Goal: Task Accomplishment & Management: Manage account settings

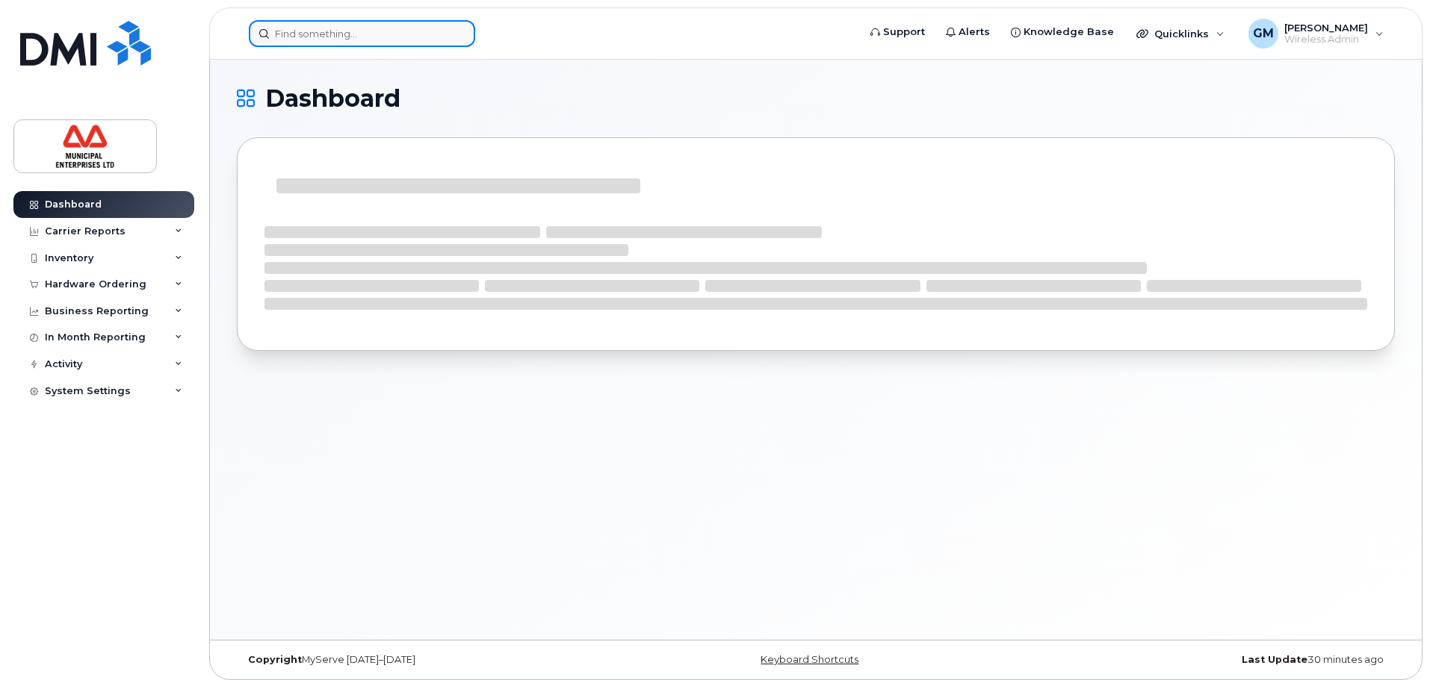
click at [449, 31] on input at bounding box center [362, 33] width 226 height 27
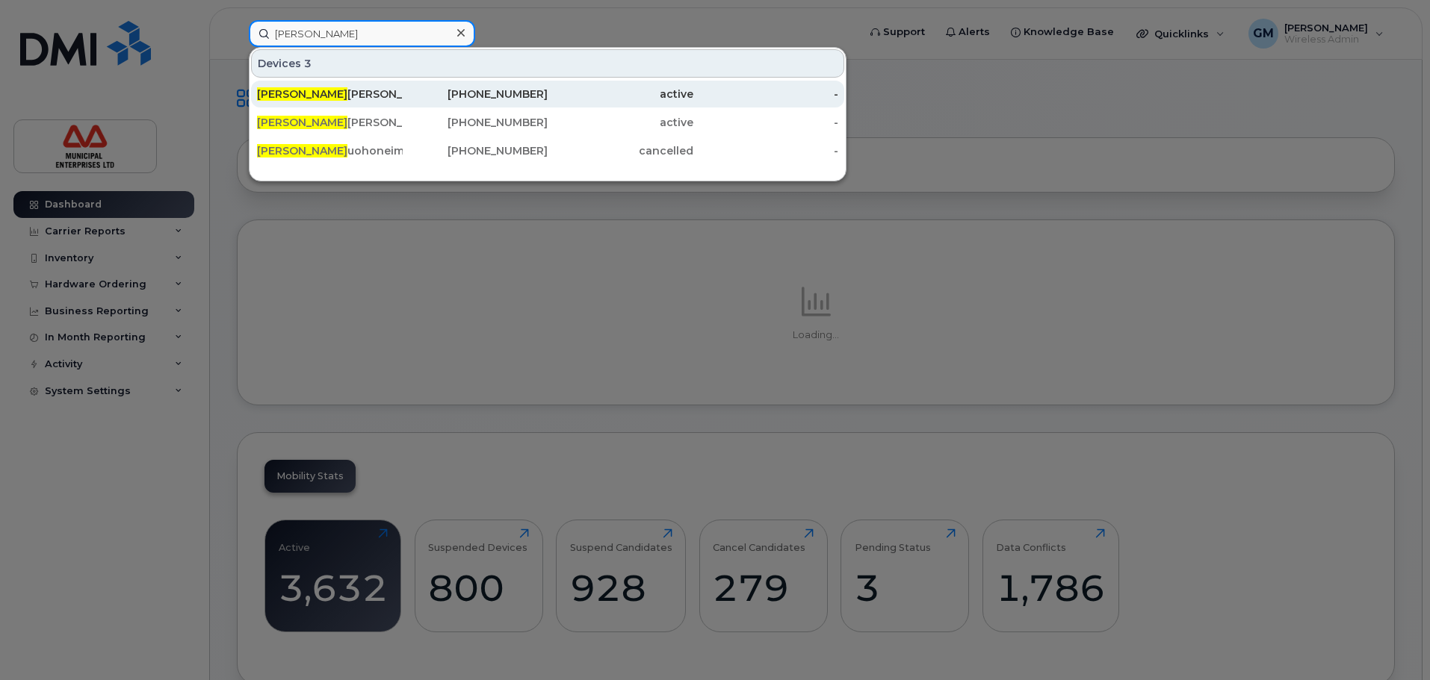
type input "brian r"
click at [314, 97] on div "Brian R eimer" at bounding box center [330, 94] width 146 height 15
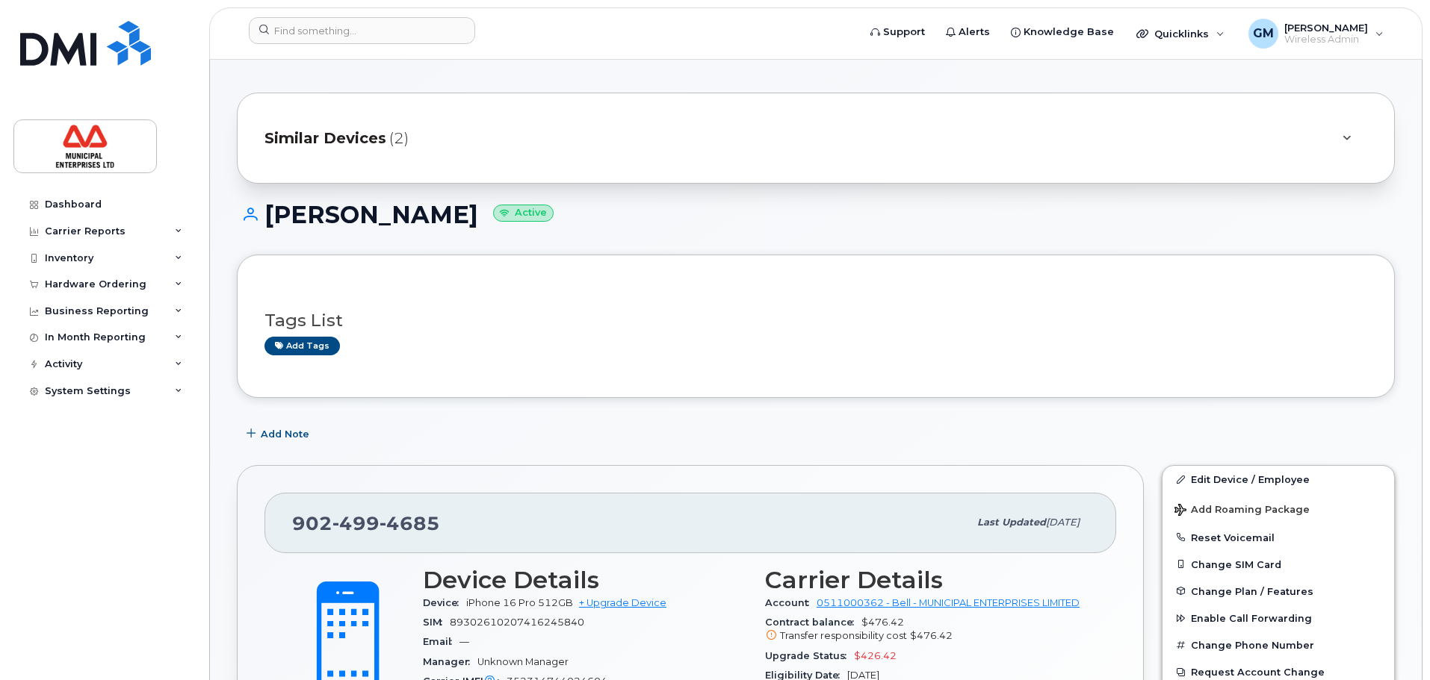
scroll to position [448, 0]
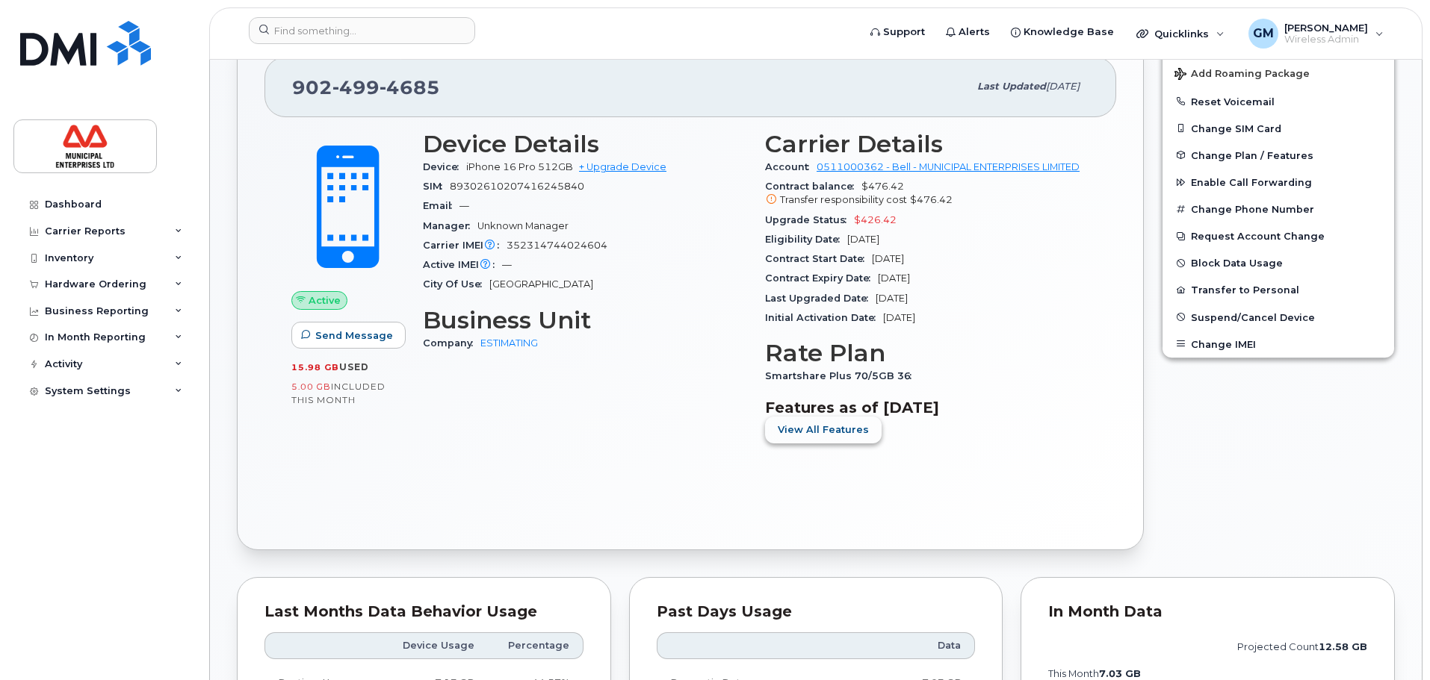
click at [797, 438] on button "View All Features" at bounding box center [823, 430] width 117 height 27
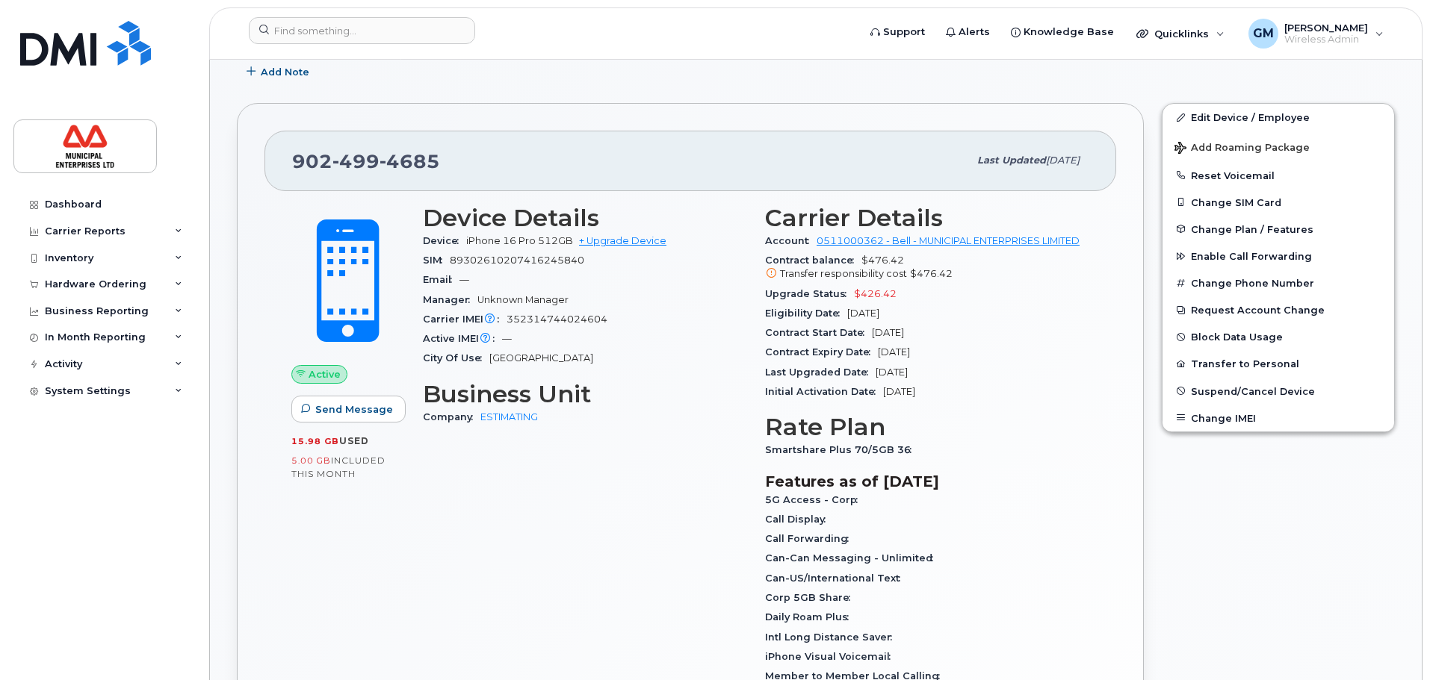
scroll to position [373, 0]
click at [1249, 228] on span "Change Plan / Features" at bounding box center [1252, 229] width 123 height 11
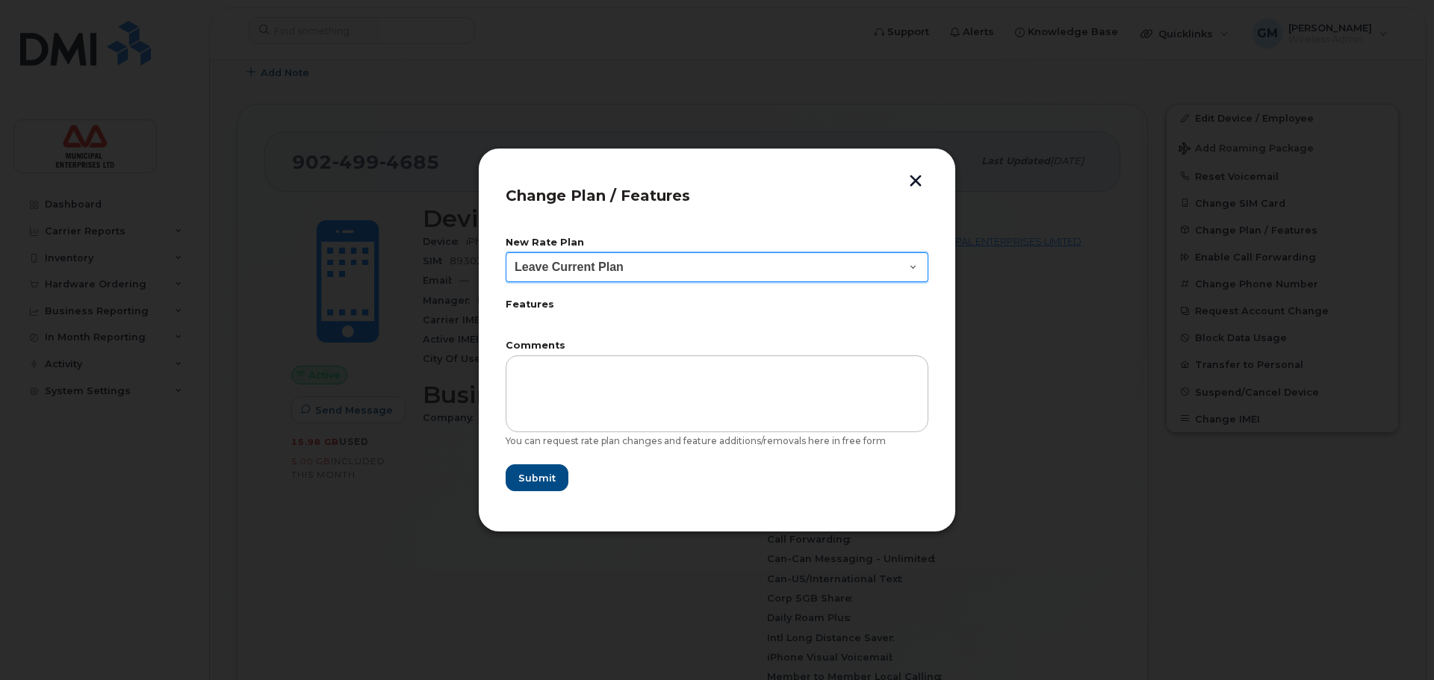
click at [631, 261] on select "Leave Current Plan BYOD Corp SmartShare 50 BYOD Corp Smartshare 25 BYOD Push-to…" at bounding box center [717, 267] width 423 height 30
click at [919, 176] on button "button" at bounding box center [916, 183] width 22 height 16
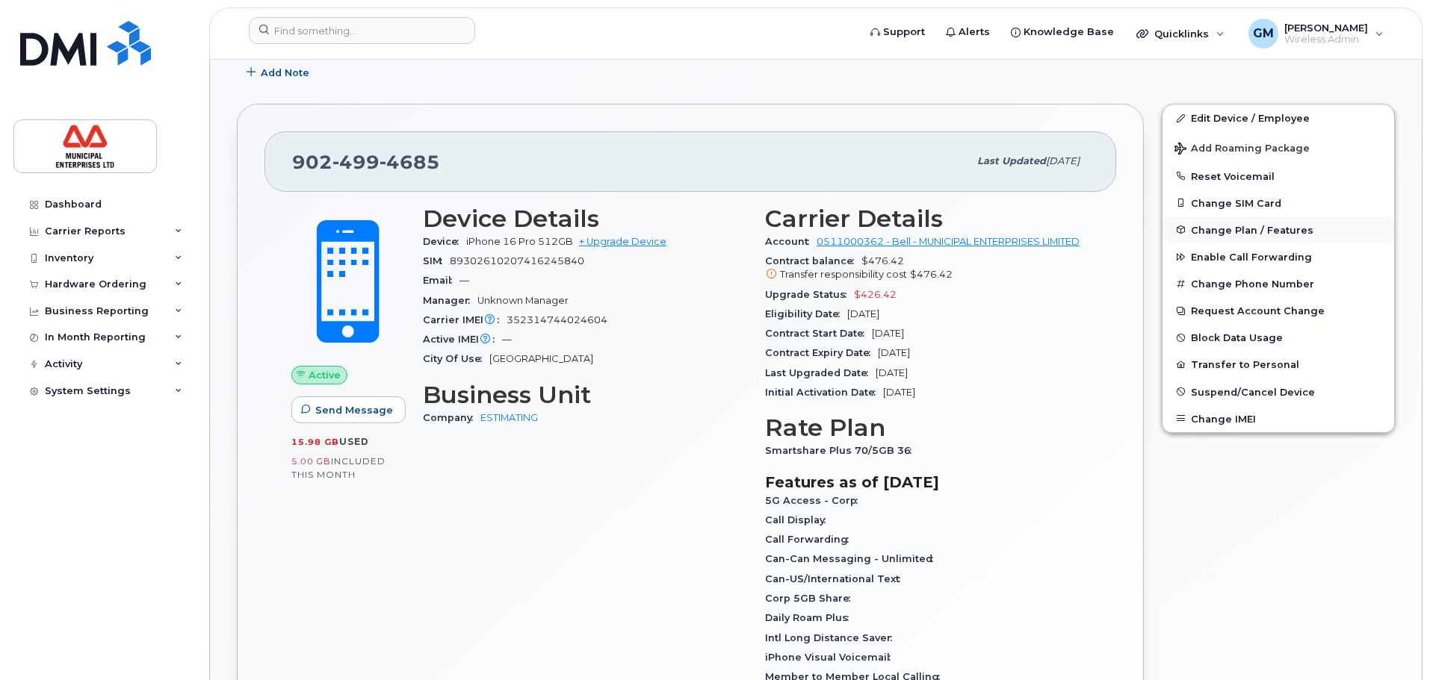
click at [1260, 237] on button "Change Plan / Features" at bounding box center [1278, 230] width 232 height 27
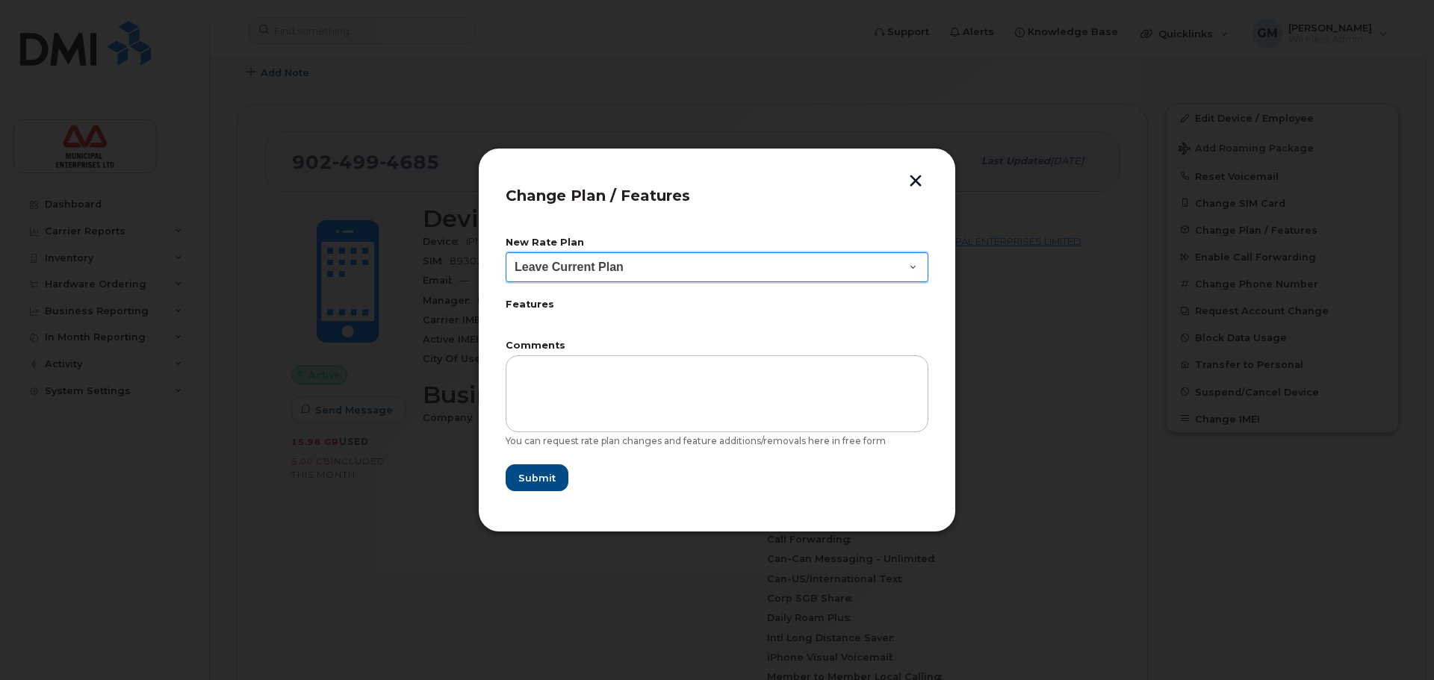
click at [679, 271] on select "Leave Current Plan BYOD Corp SmartShare 50 BYOD Corp Smartshare 25 BYOD Push-to…" at bounding box center [717, 267] width 423 height 30
click at [506, 252] on select "Leave Current Plan BYOD Corp SmartShare 50 BYOD Corp Smartshare 25 BYOD Push-to…" at bounding box center [717, 267] width 423 height 30
click at [669, 264] on select "Leave Current Plan BYOD Corp SmartShare 50 BYOD Corp Smartshare 25 BYOD Push-to…" at bounding box center [717, 267] width 423 height 30
select select "4302"
click at [506, 252] on select "Leave Current Plan BYOD Corp SmartShare 50 BYOD Corp Smartshare 25 BYOD Push-to…" at bounding box center [717, 267] width 423 height 30
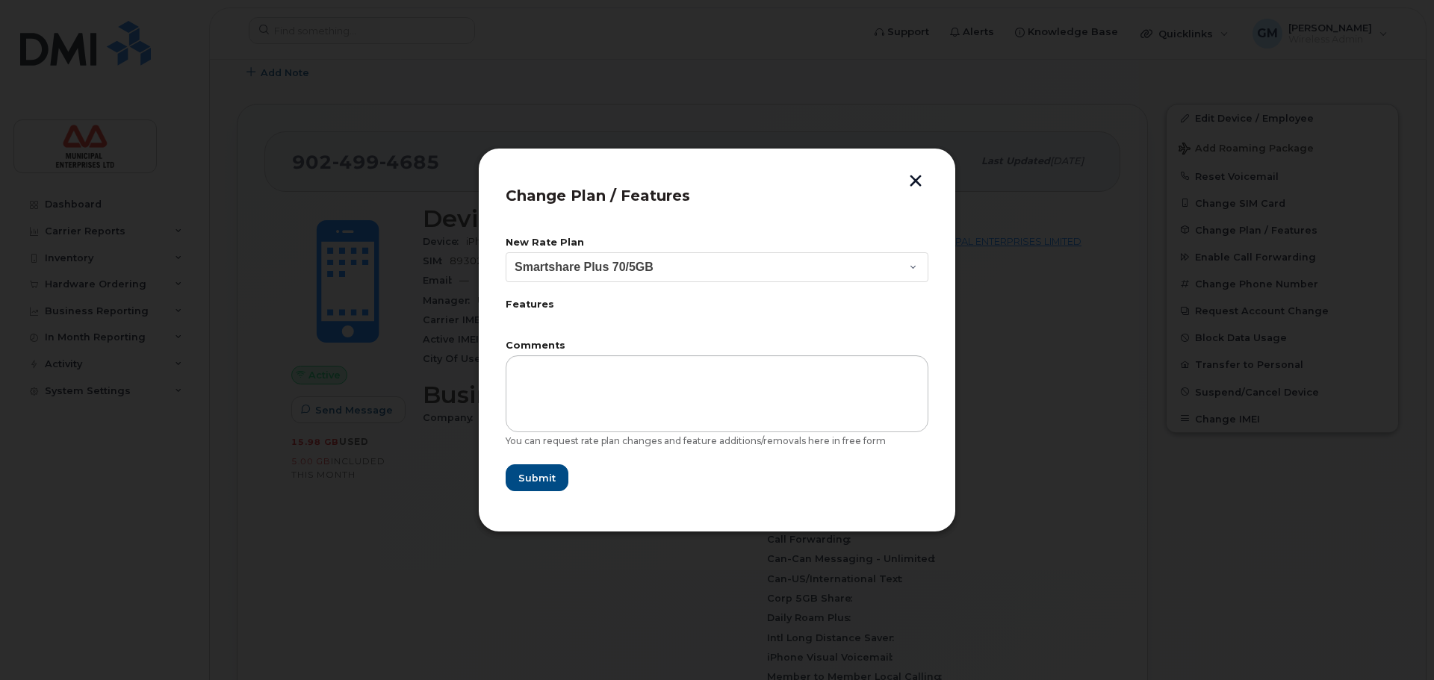
click at [537, 303] on label "Features" at bounding box center [717, 305] width 423 height 10
click at [542, 479] on span "Submit" at bounding box center [536, 478] width 37 height 14
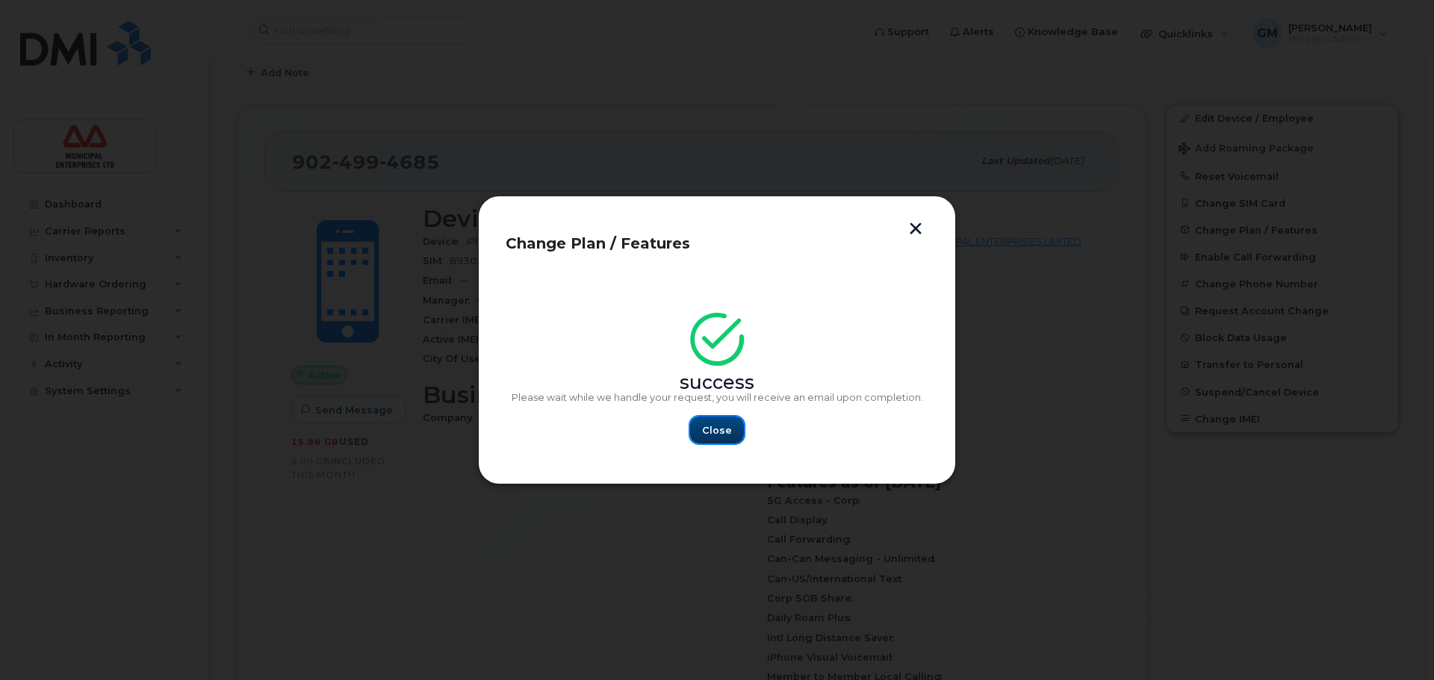
click at [711, 427] on span "Close" at bounding box center [717, 431] width 30 height 14
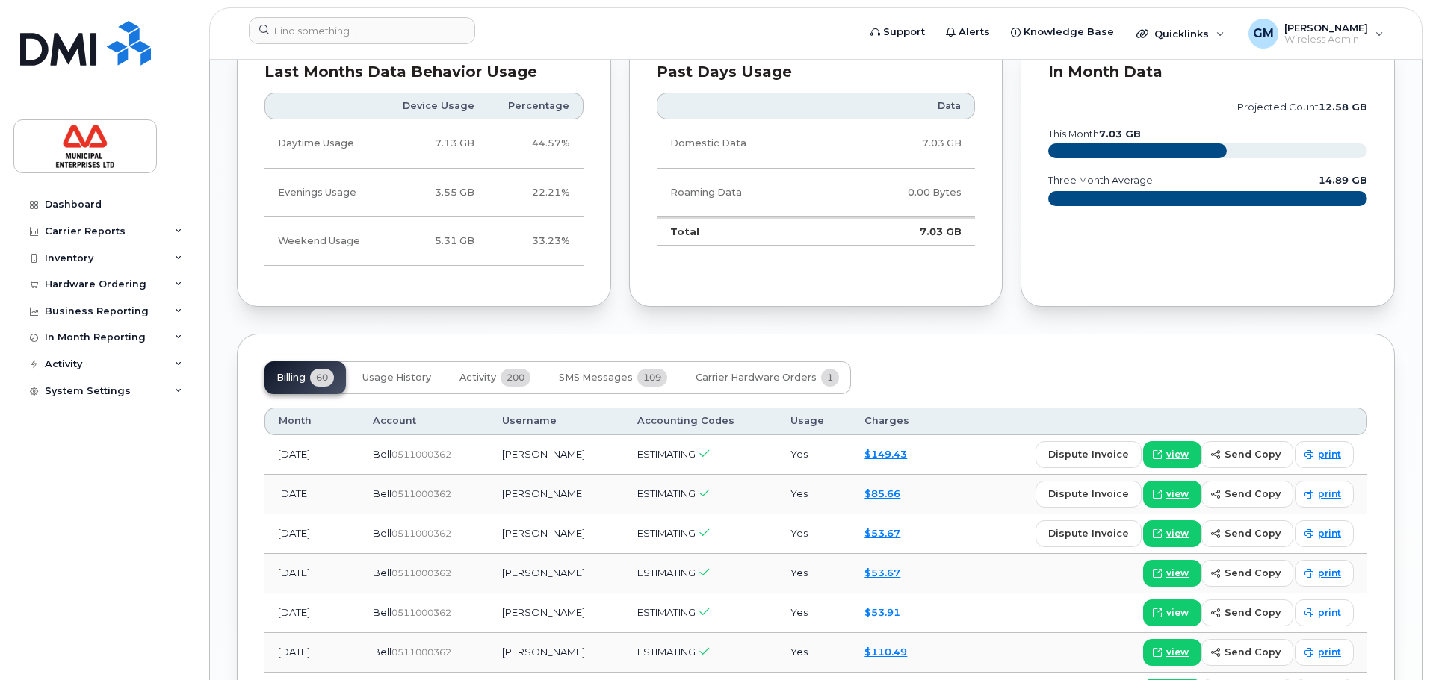
scroll to position [1569, 0]
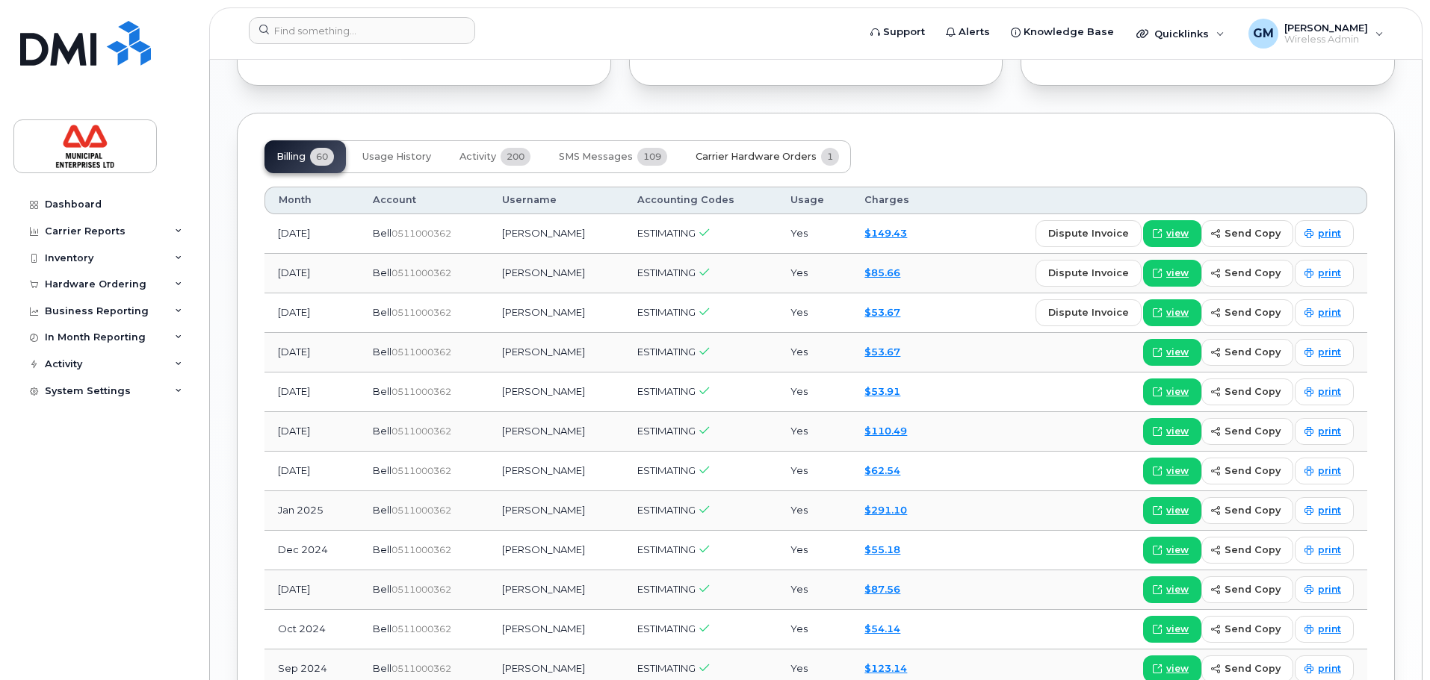
click at [766, 143] on button "Carrier Hardware Orders 1" at bounding box center [766, 156] width 167 height 33
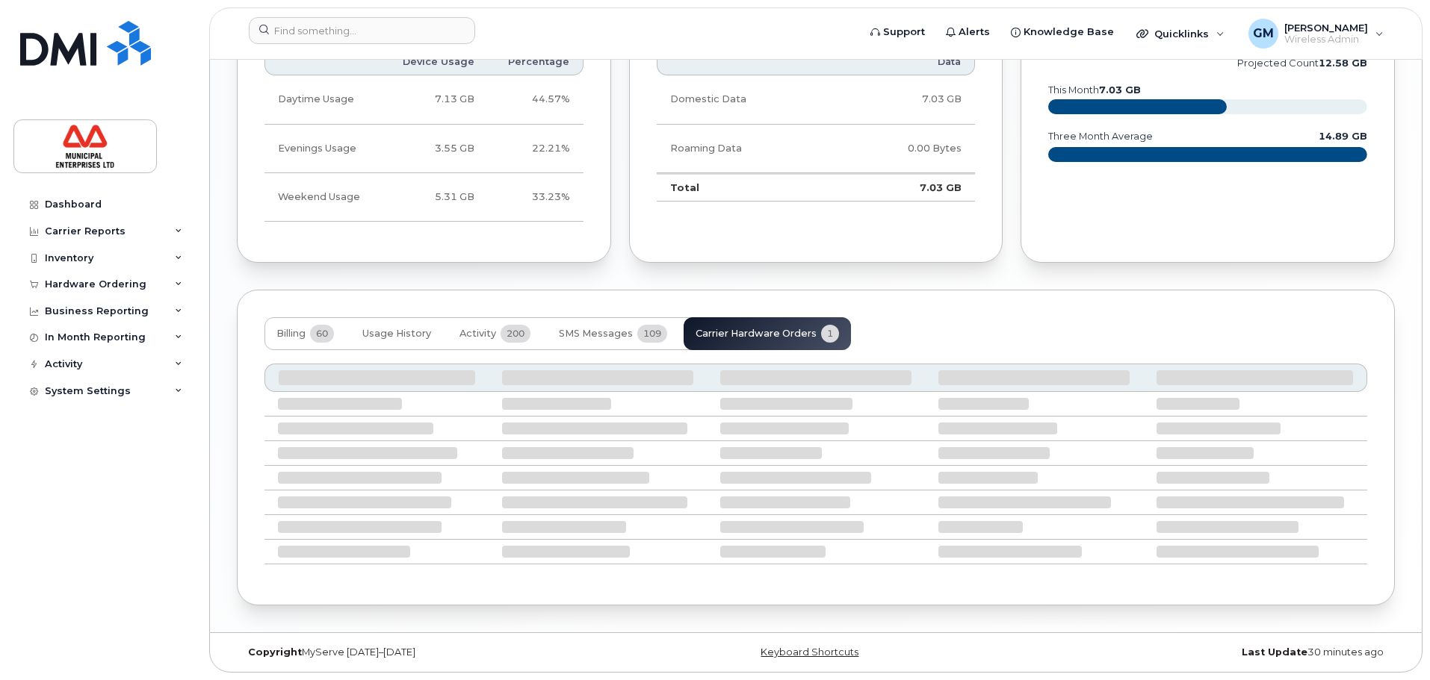
scroll to position [1258, 0]
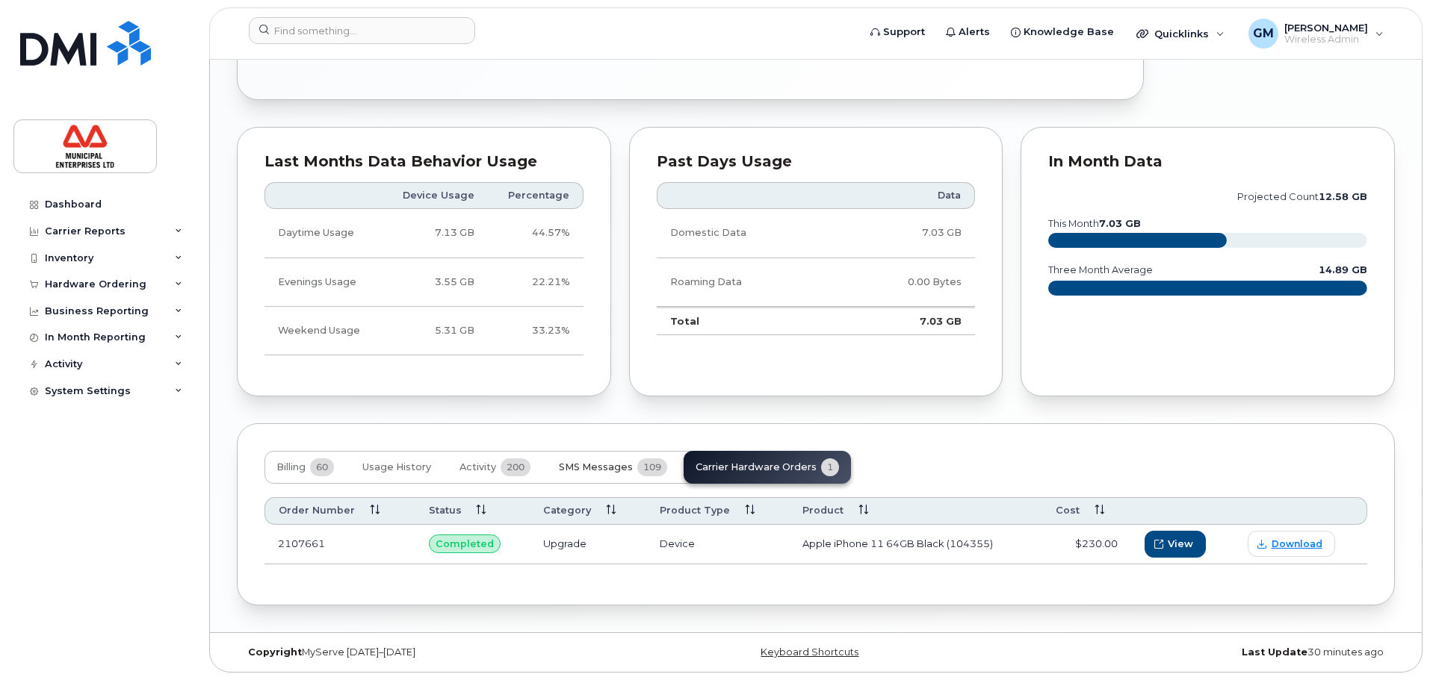
drag, startPoint x: 576, startPoint y: 480, endPoint x: 589, endPoint y: 462, distance: 22.0
click at [579, 474] on button "SMS Messages 109" at bounding box center [613, 467] width 132 height 33
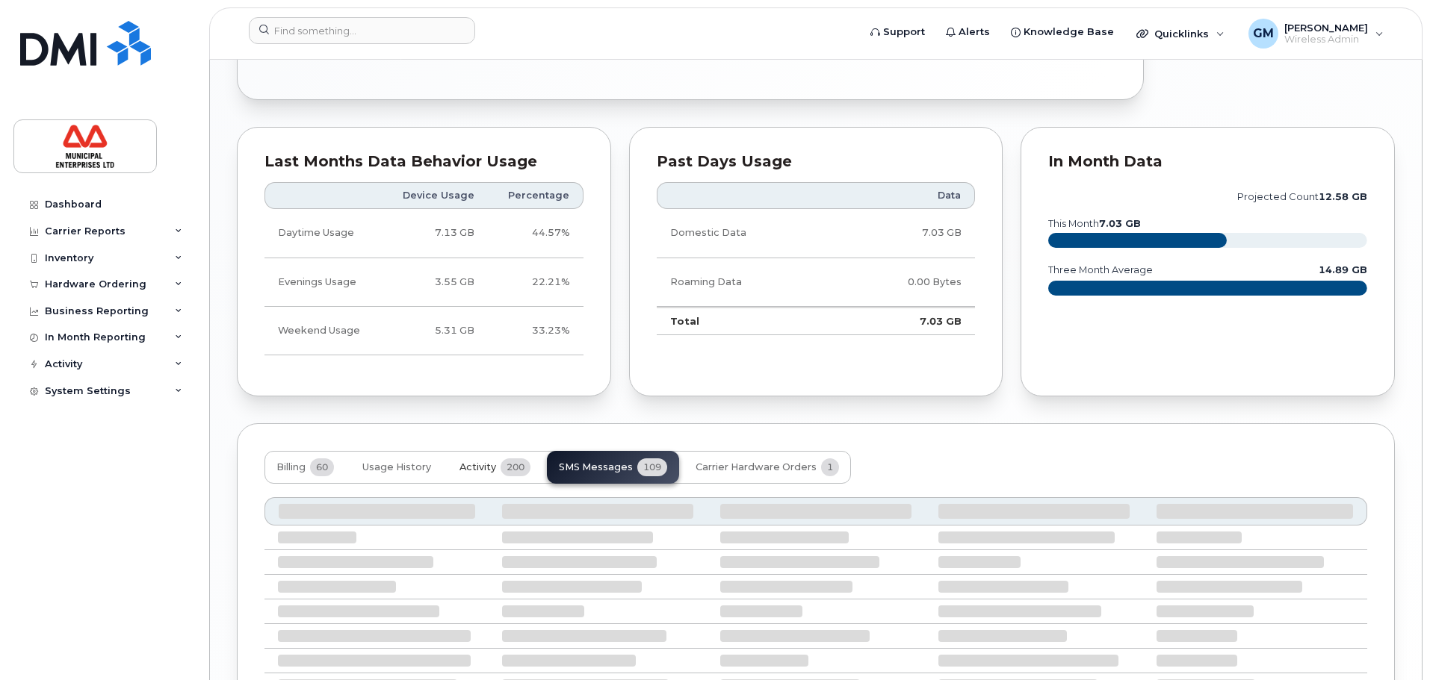
drag, startPoint x: 453, startPoint y: 459, endPoint x: 493, endPoint y: 470, distance: 40.9
click at [453, 460] on button "Activity 200" at bounding box center [494, 467] width 95 height 33
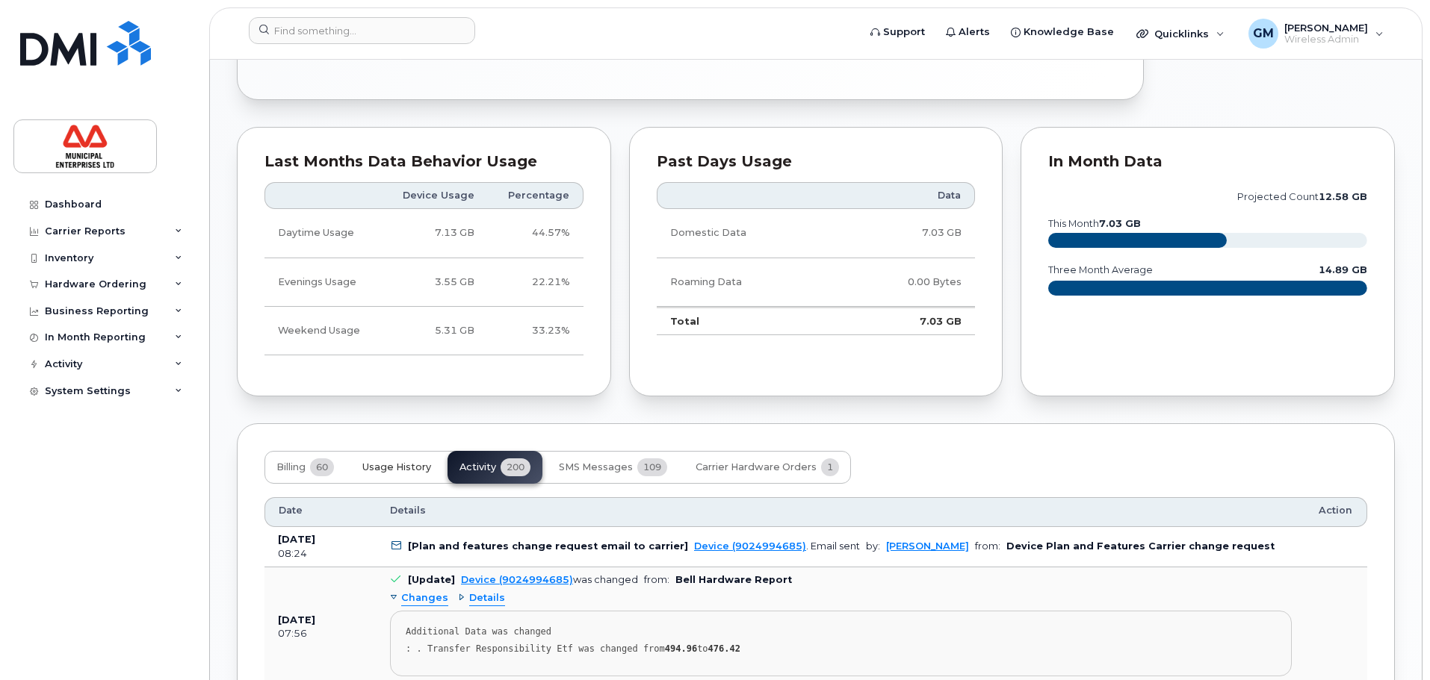
click at [418, 471] on span "Usage History" at bounding box center [396, 468] width 69 height 12
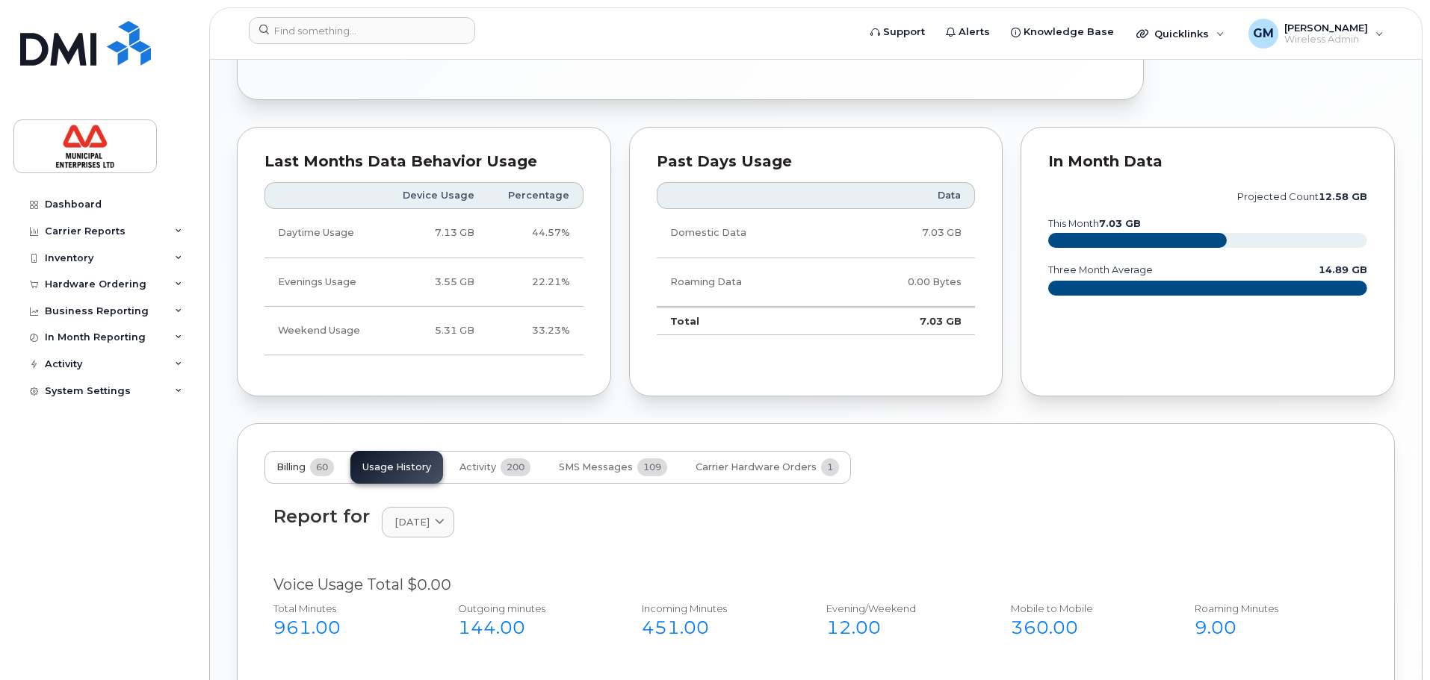
click at [317, 456] on button "Billing 60" at bounding box center [304, 467] width 81 height 33
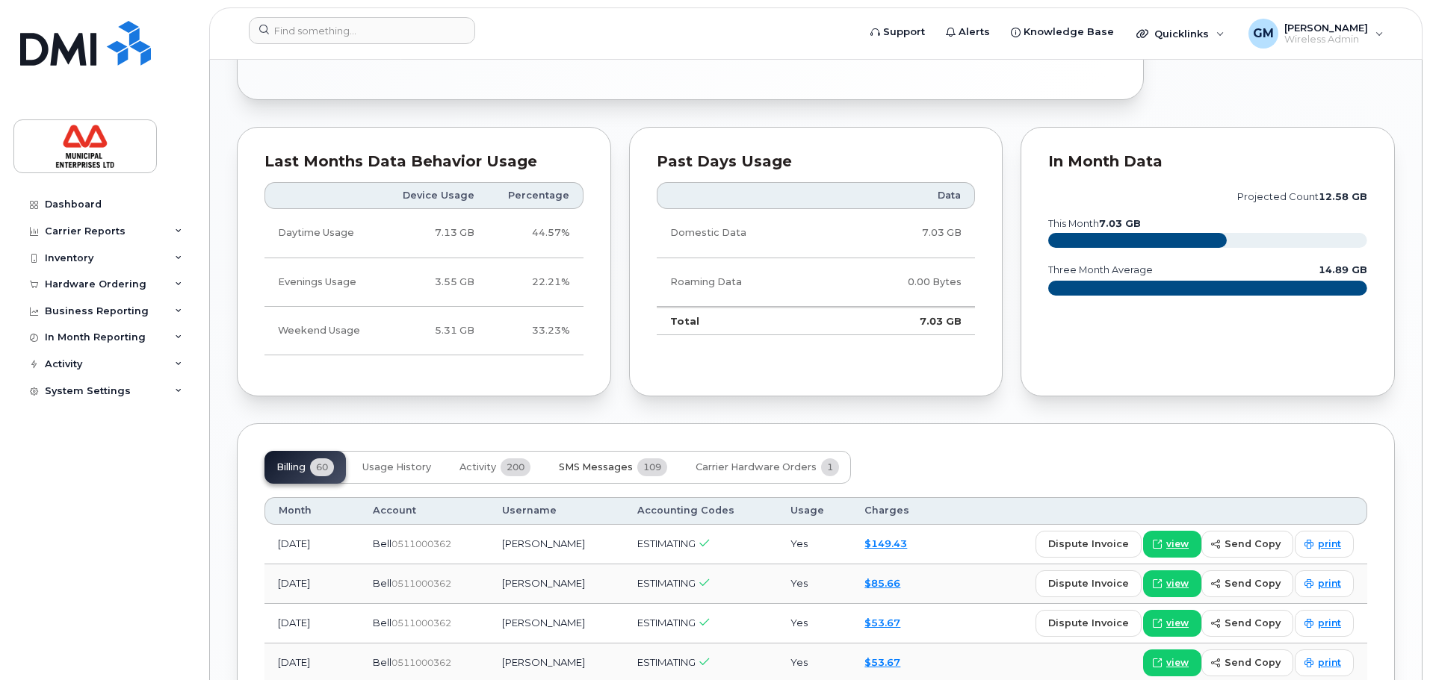
click at [631, 467] on button "SMS Messages 109" at bounding box center [613, 467] width 132 height 33
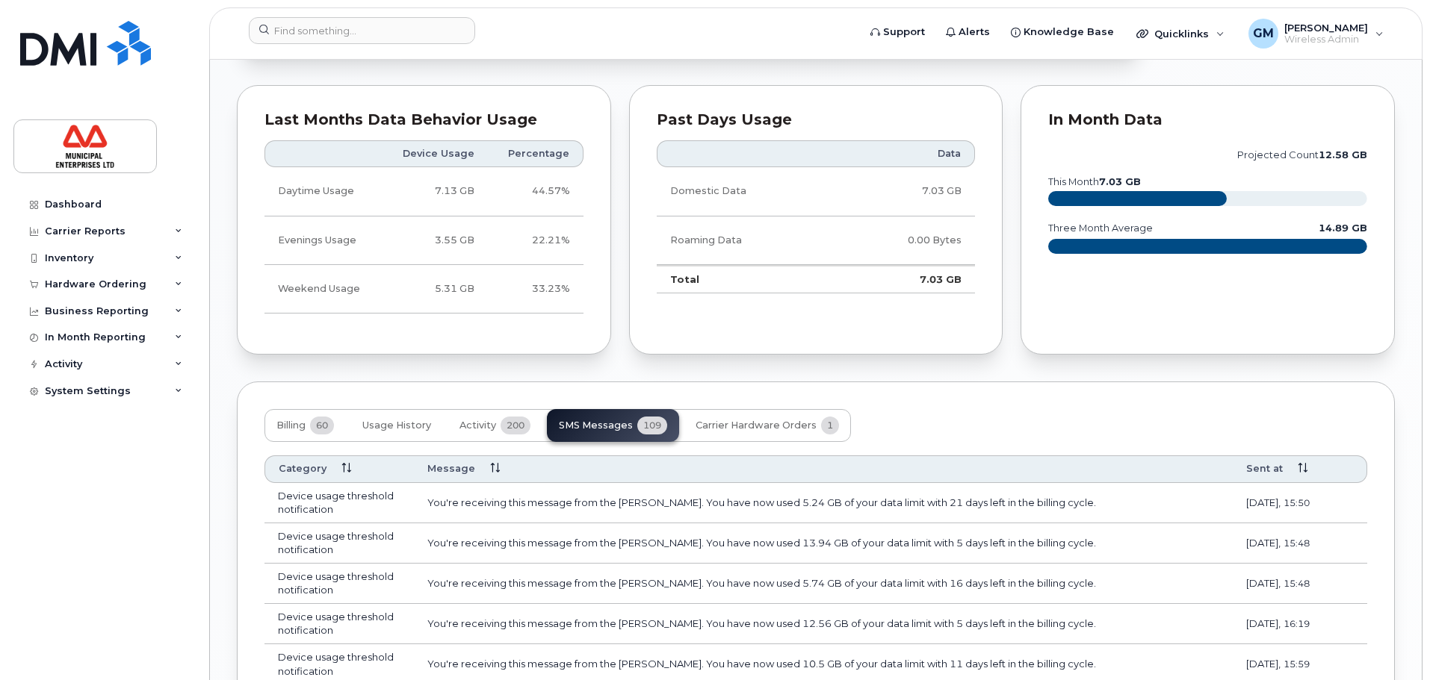
scroll to position [1147, 0]
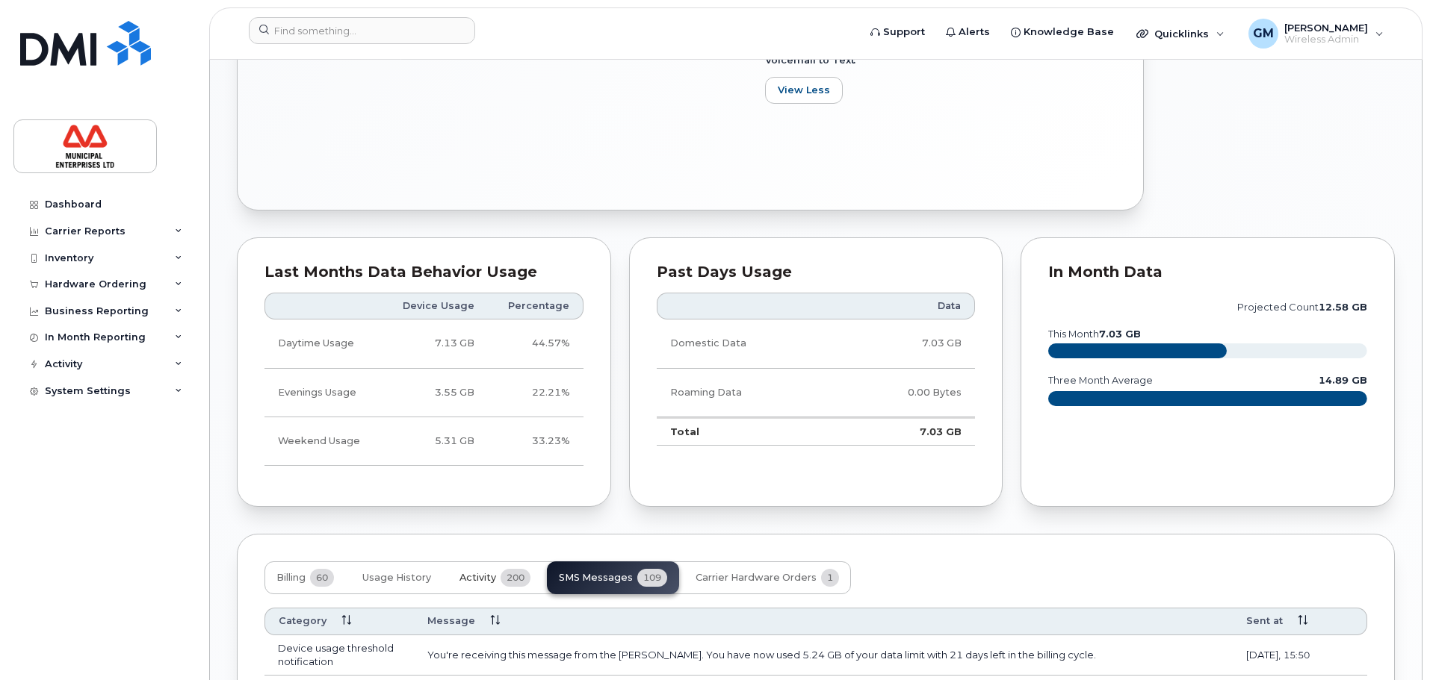
drag, startPoint x: 477, startPoint y: 598, endPoint x: 477, endPoint y: 583, distance: 15.0
click at [480, 574] on span "Activity" at bounding box center [477, 578] width 37 height 12
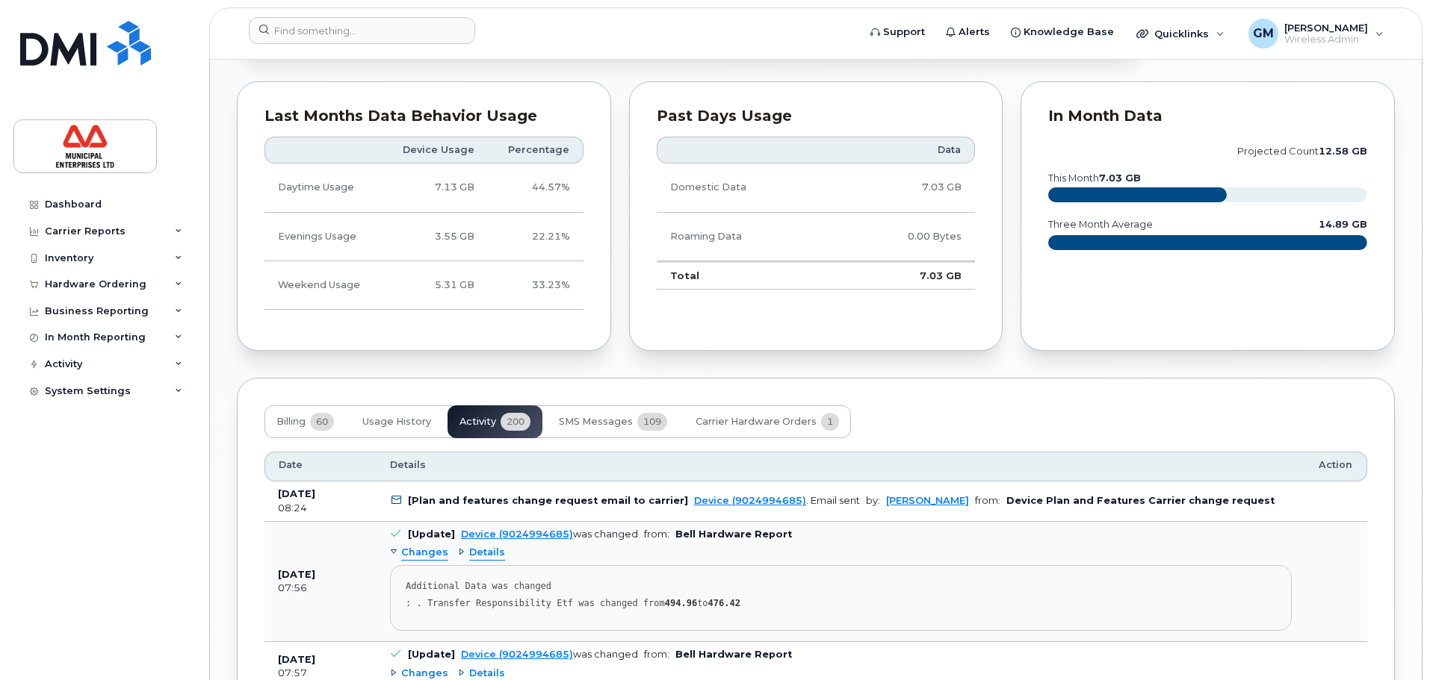
scroll to position [1297, 0]
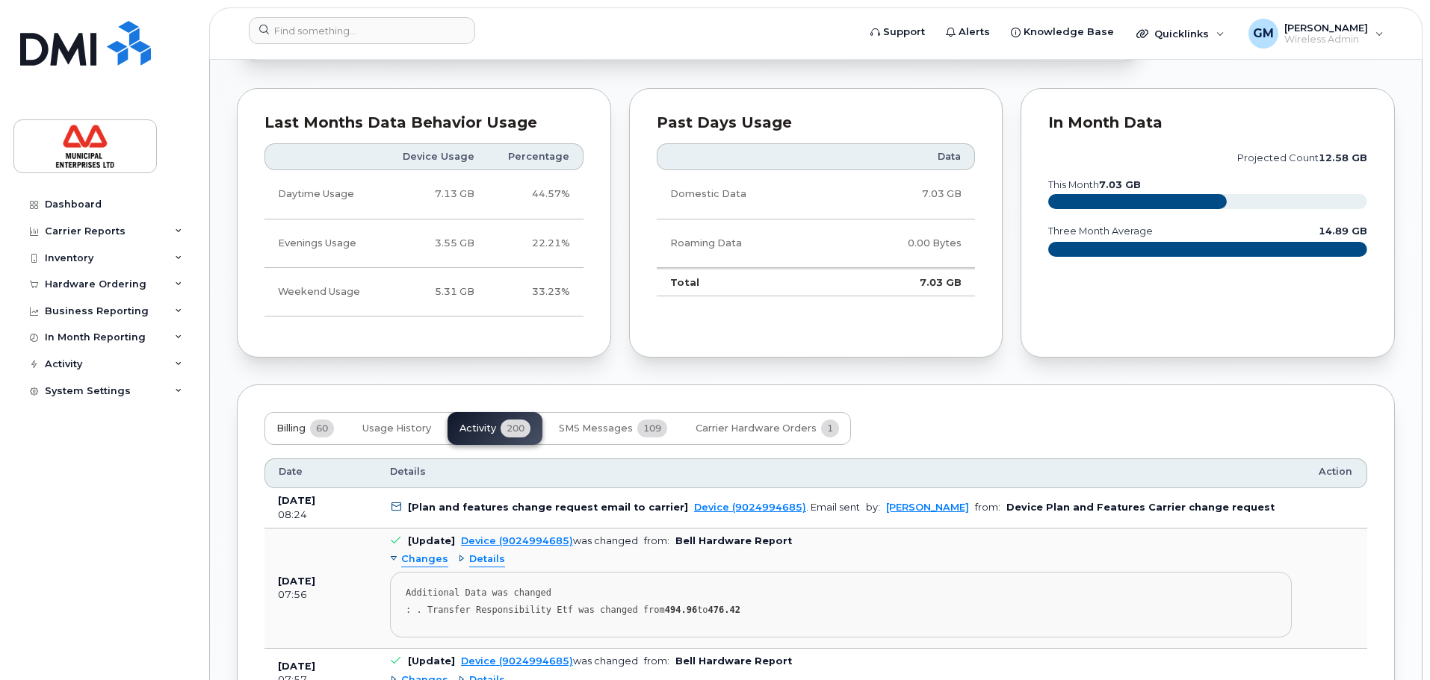
click at [291, 437] on button "Billing 60" at bounding box center [304, 428] width 81 height 33
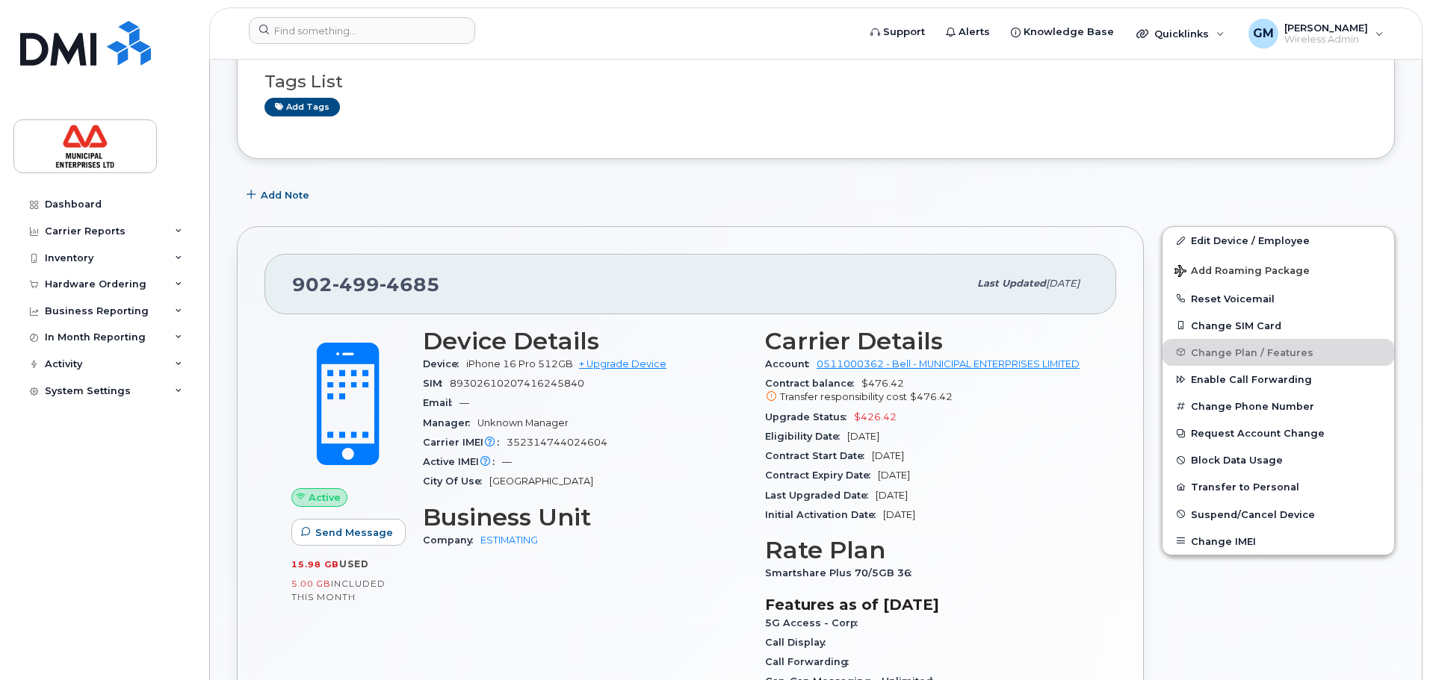
scroll to position [176, 0]
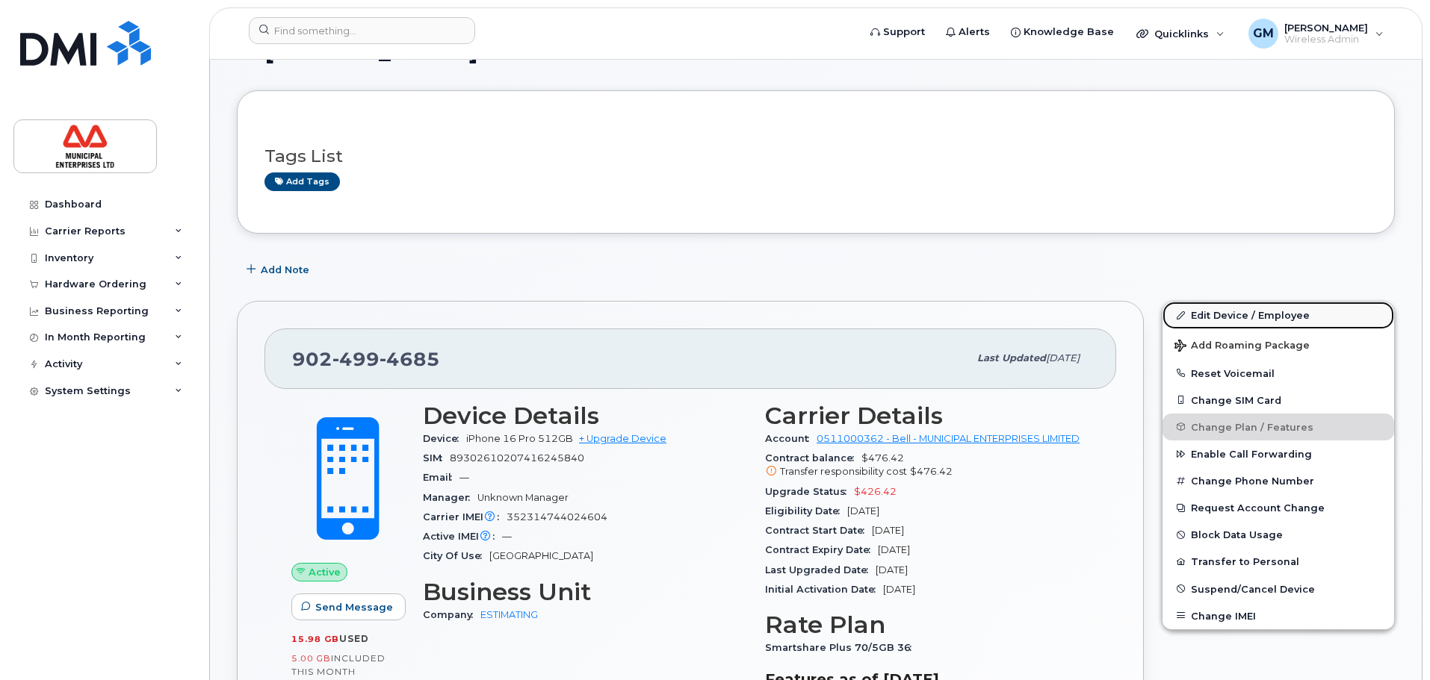
click at [1259, 325] on link "Edit Device / Employee" at bounding box center [1278, 315] width 232 height 27
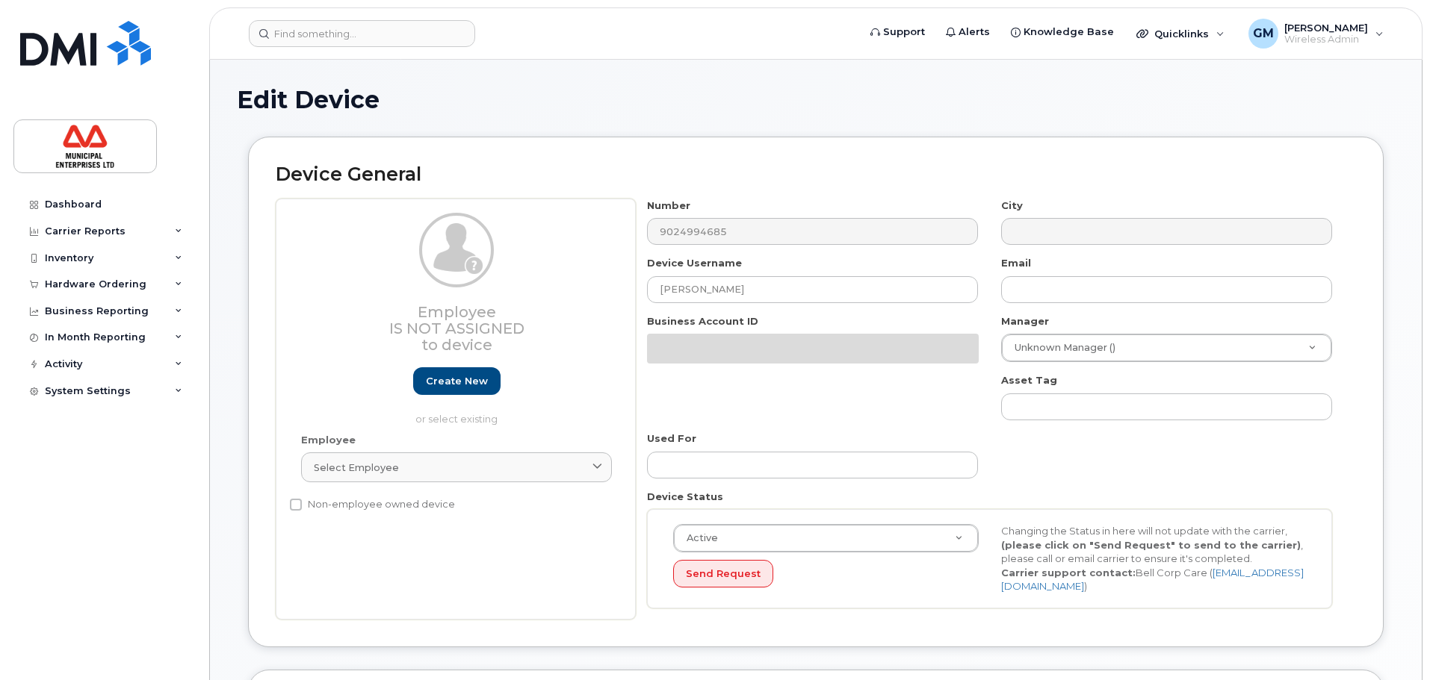
select select "3844663"
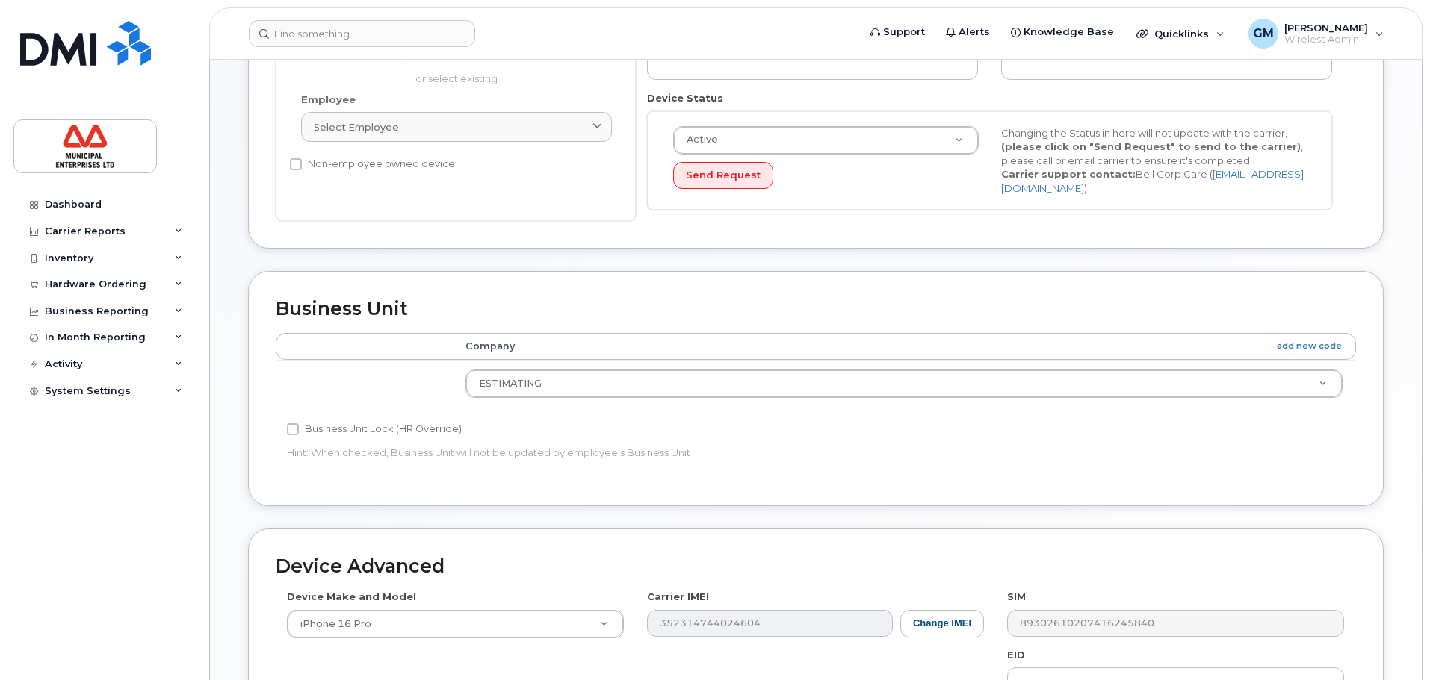
scroll to position [261, 0]
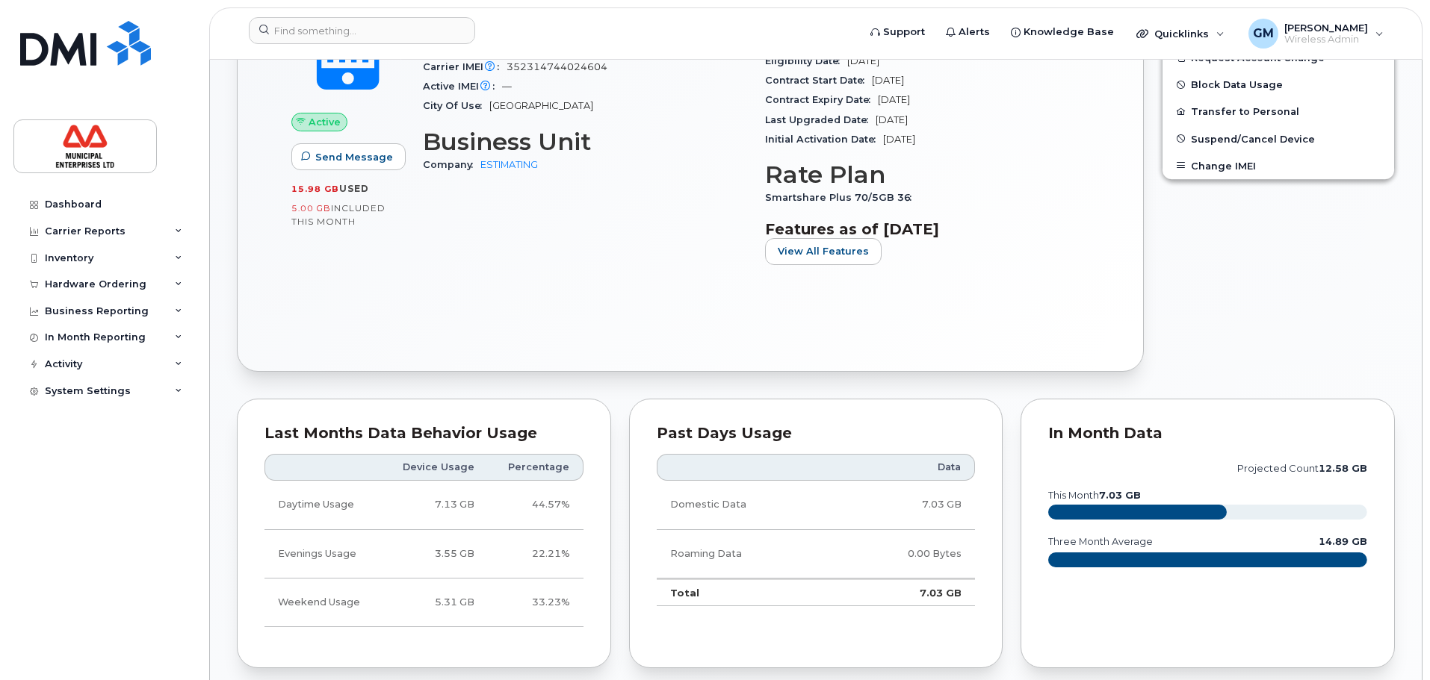
scroll to position [672, 0]
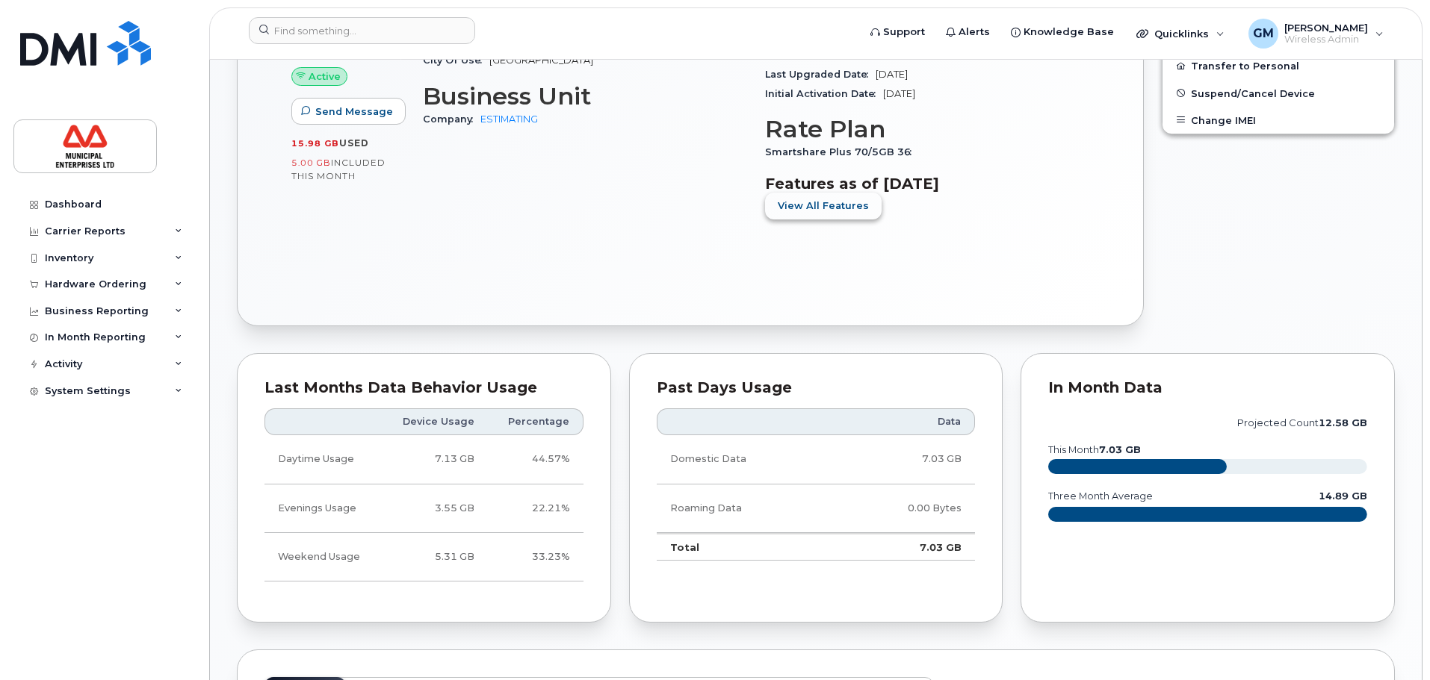
click at [796, 193] on button "View All Features" at bounding box center [823, 206] width 117 height 27
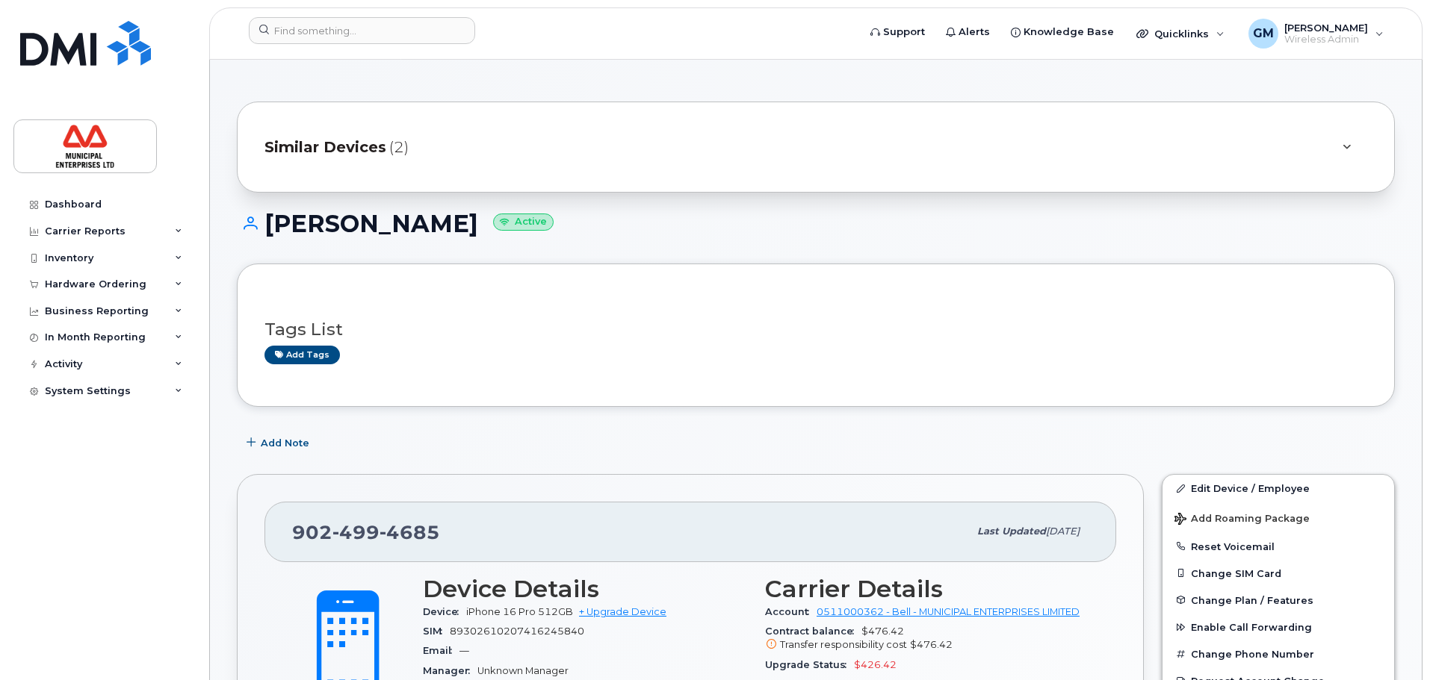
scroll to position [0, 0]
